Goal: Information Seeking & Learning: Learn about a topic

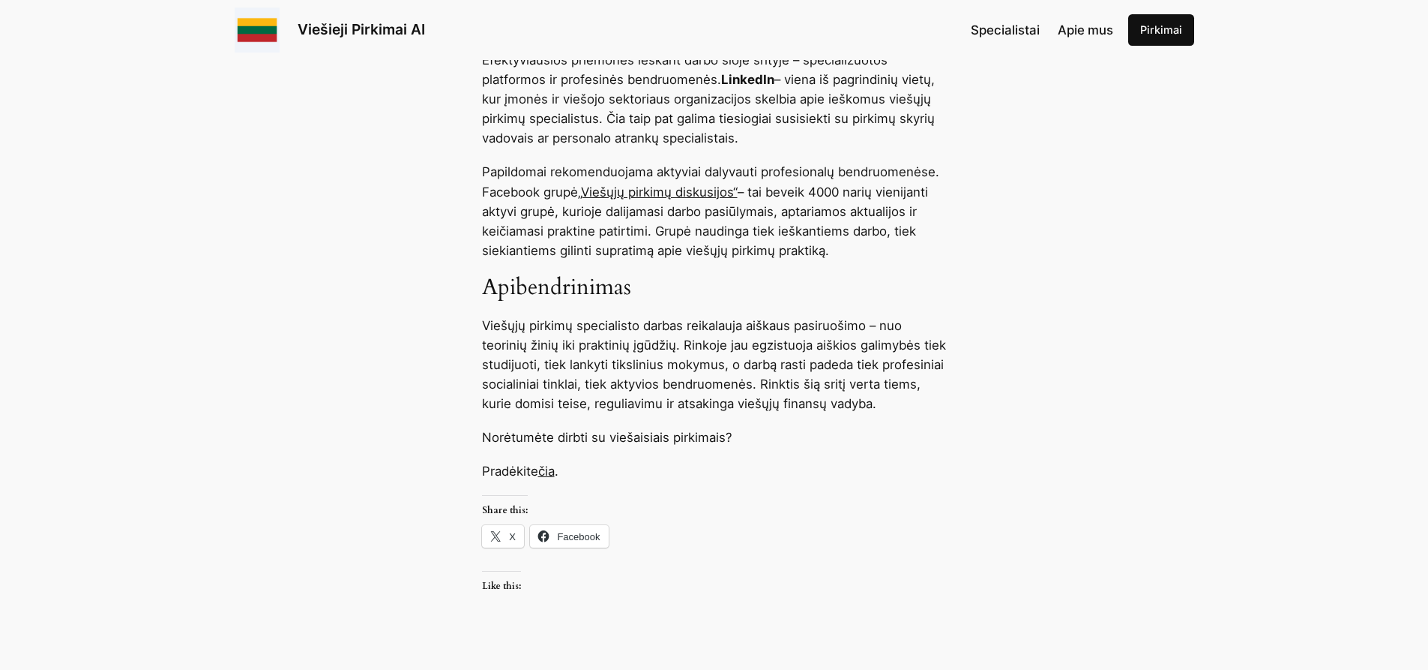
scroll to position [1200, 0]
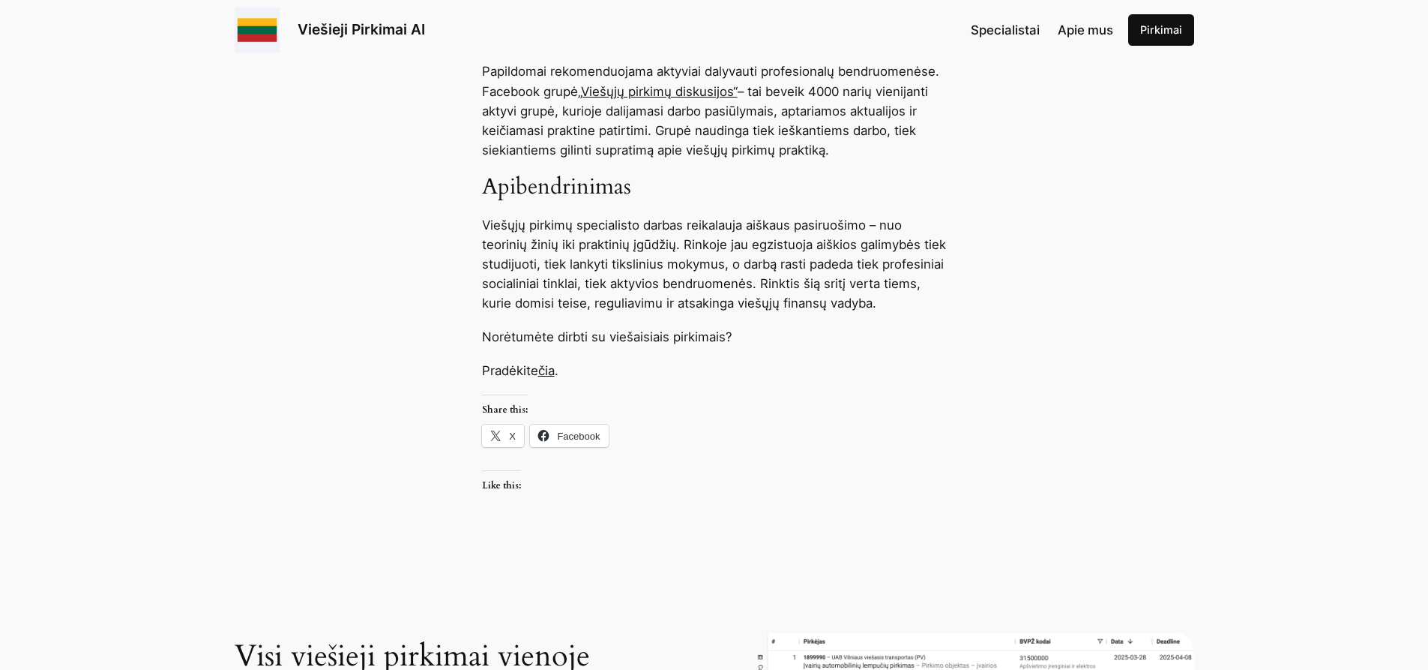
click at [553, 370] on link "čia" at bounding box center [546, 370] width 16 height 15
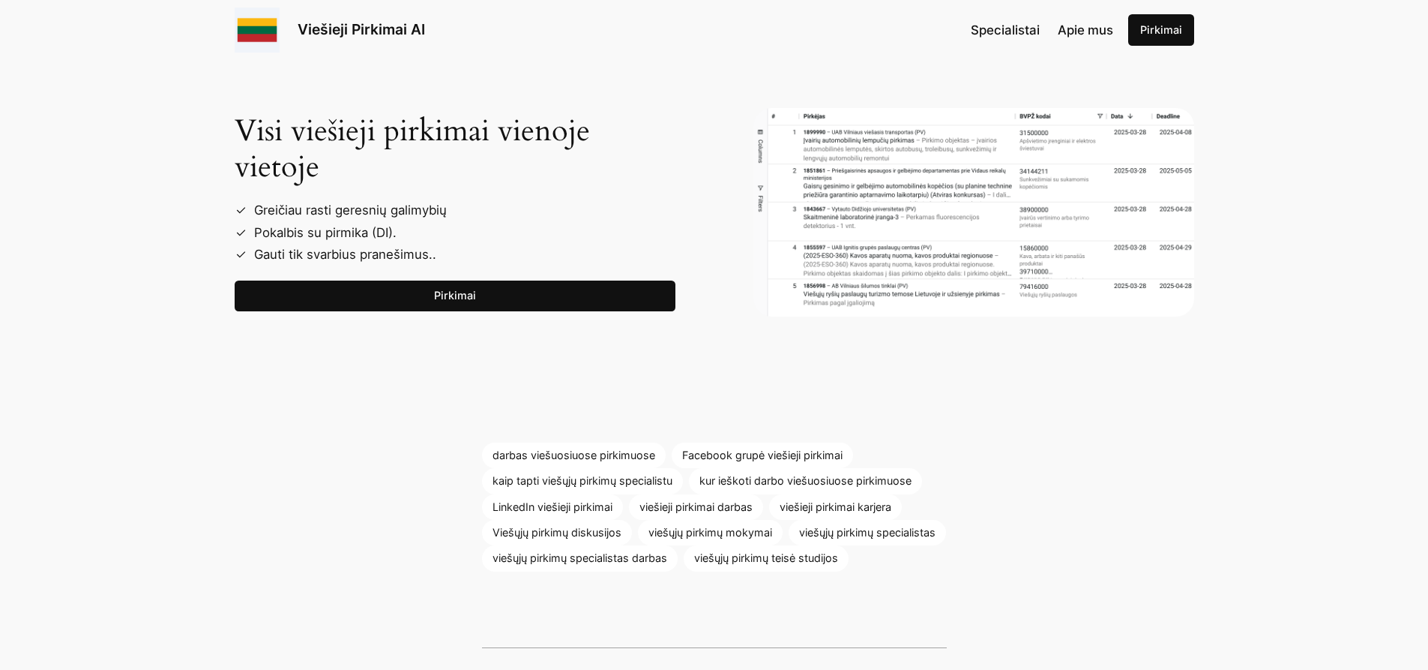
scroll to position [1800, 0]
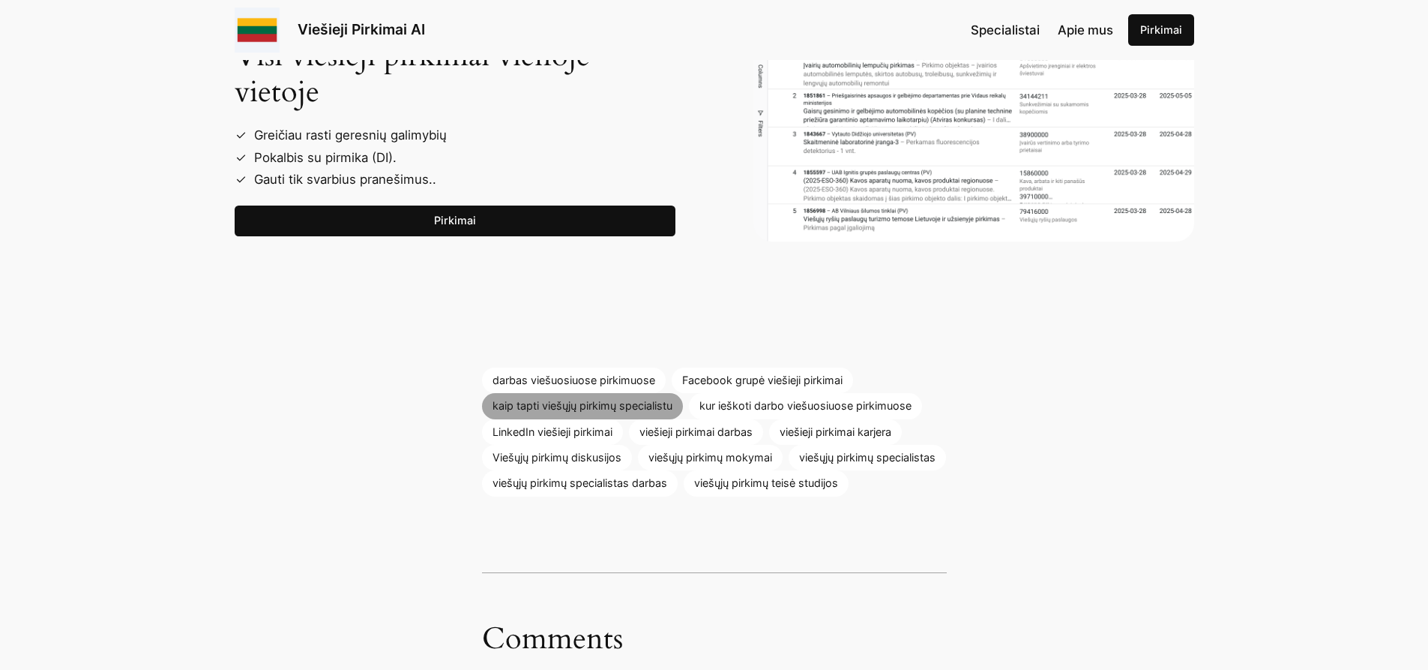
click at [569, 406] on link "kaip tapti viešųjų pirkimų specialistu" at bounding box center [582, 405] width 201 height 25
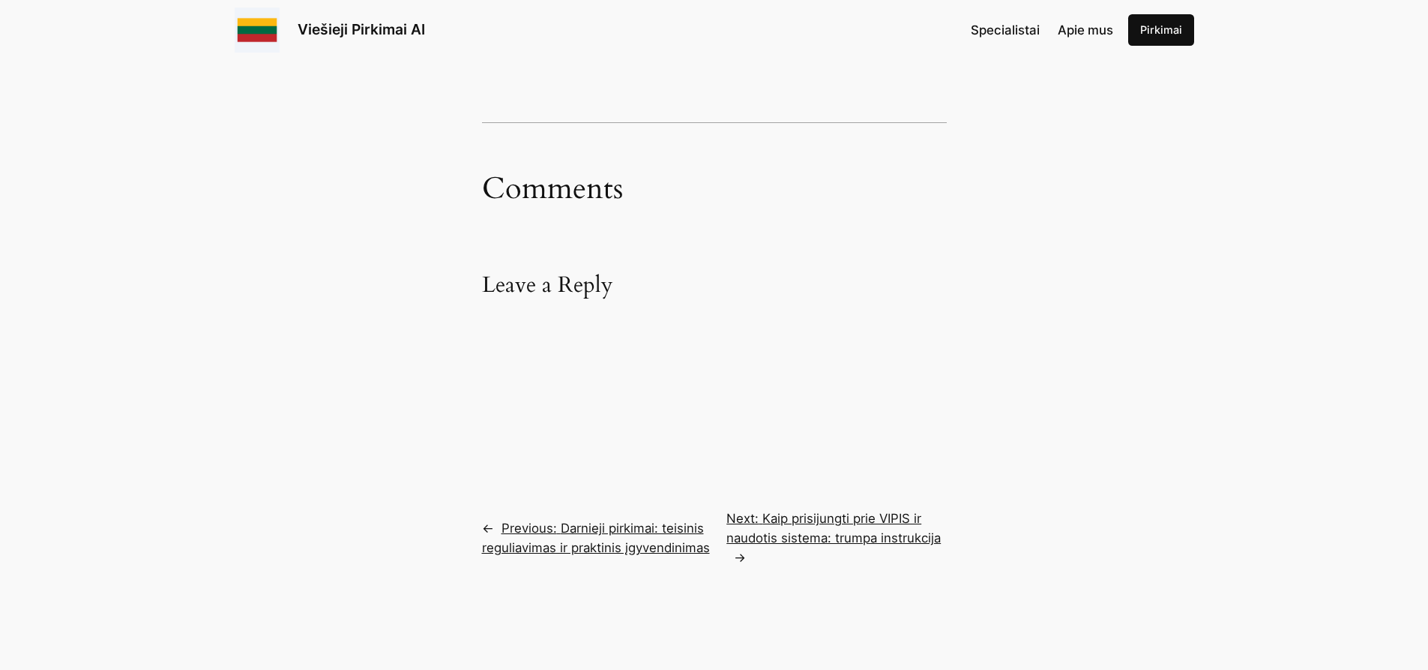
scroll to position [1725, 0]
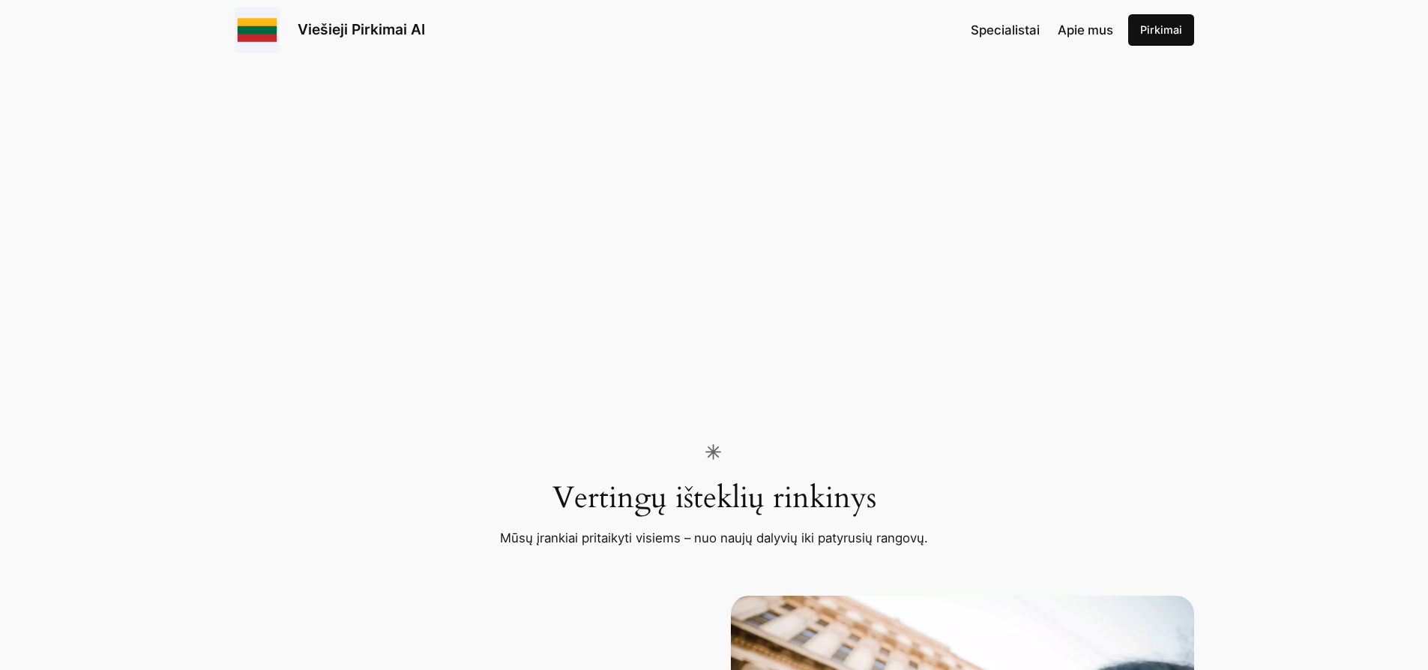
scroll to position [1575, 0]
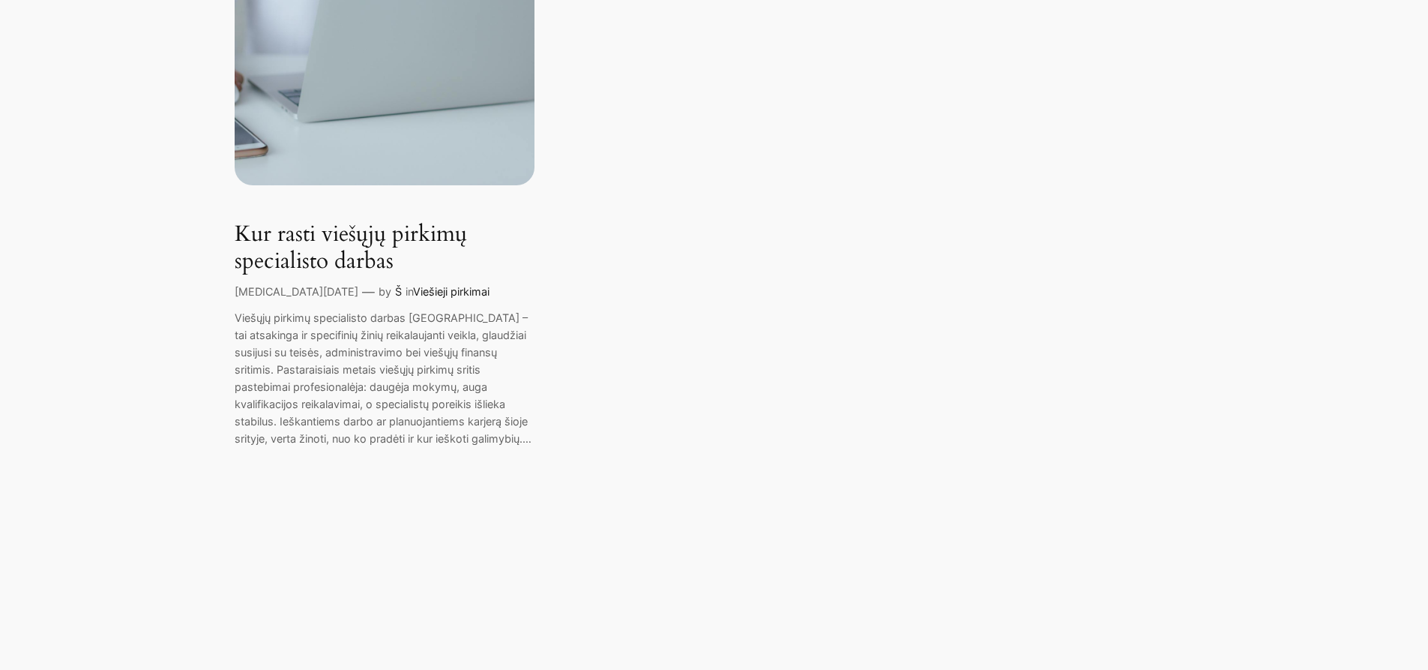
scroll to position [300, 0]
